Goal: Information Seeking & Learning: Learn about a topic

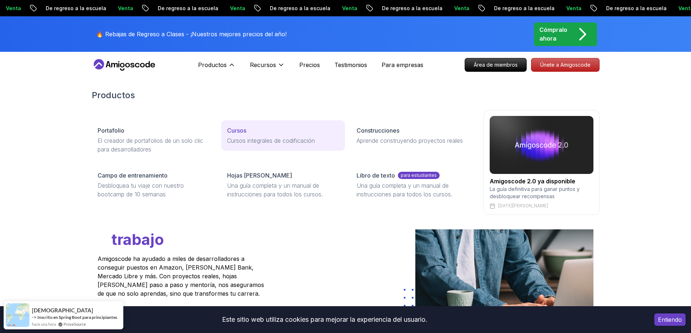
click at [230, 133] on font "Cursos" at bounding box center [236, 130] width 19 height 7
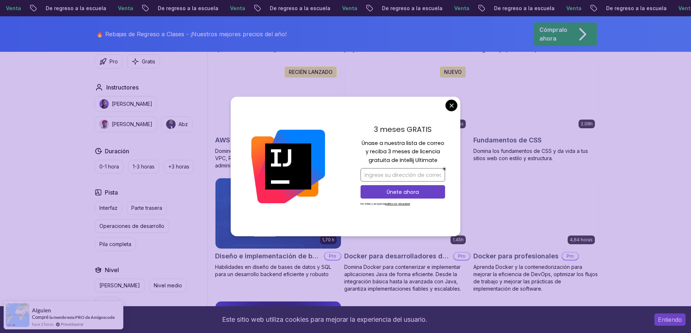
scroll to position [580, 0]
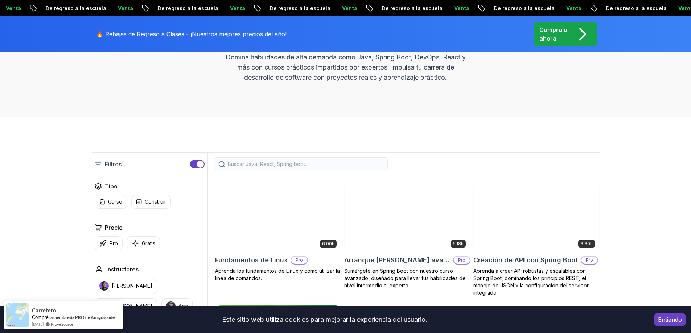
scroll to position [109, 0]
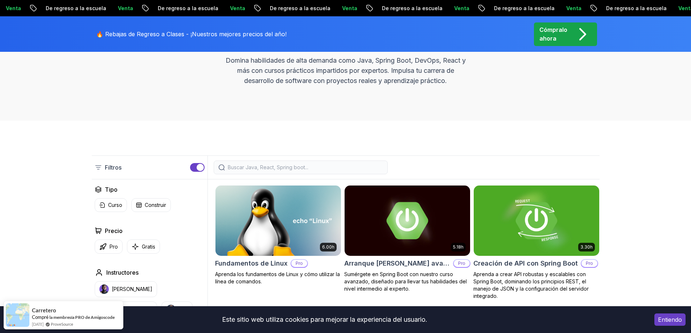
click at [254, 165] on input "search" at bounding box center [305, 167] width 155 height 7
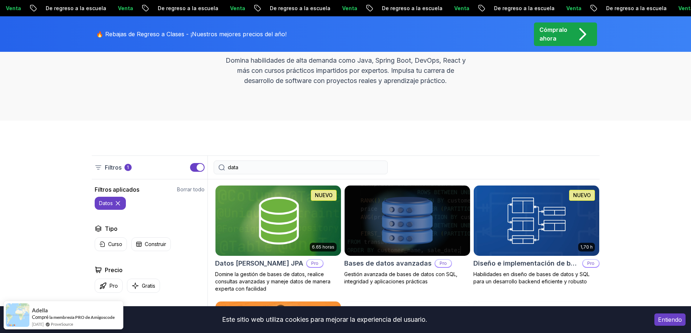
type input "data"
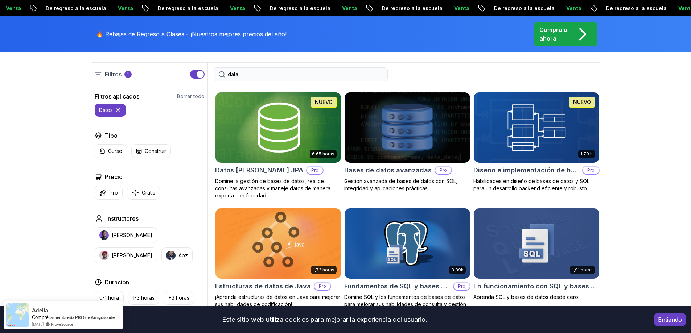
scroll to position [290, 0]
